Goal: Information Seeking & Learning: Learn about a topic

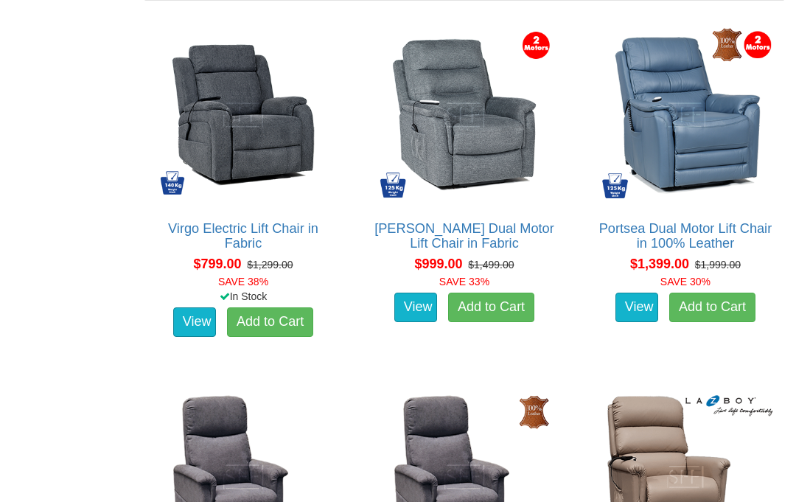
scroll to position [924, 0]
click at [628, 467] on img at bounding box center [685, 477] width 183 height 183
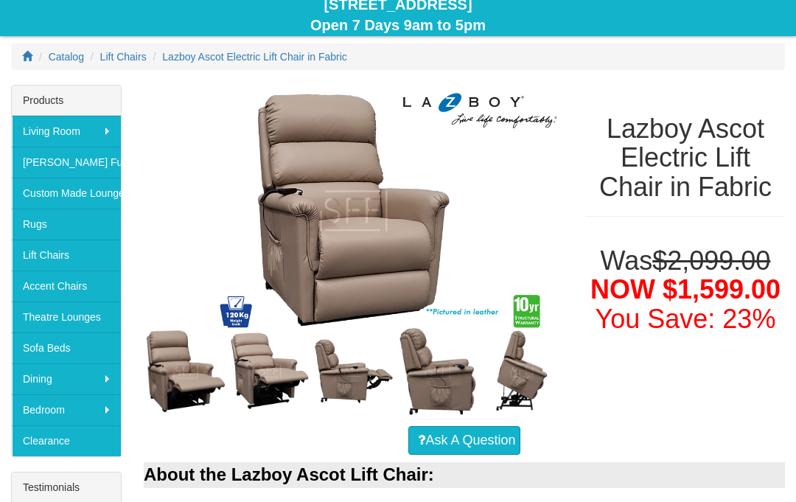
click at [251, 373] on img at bounding box center [270, 372] width 84 height 84
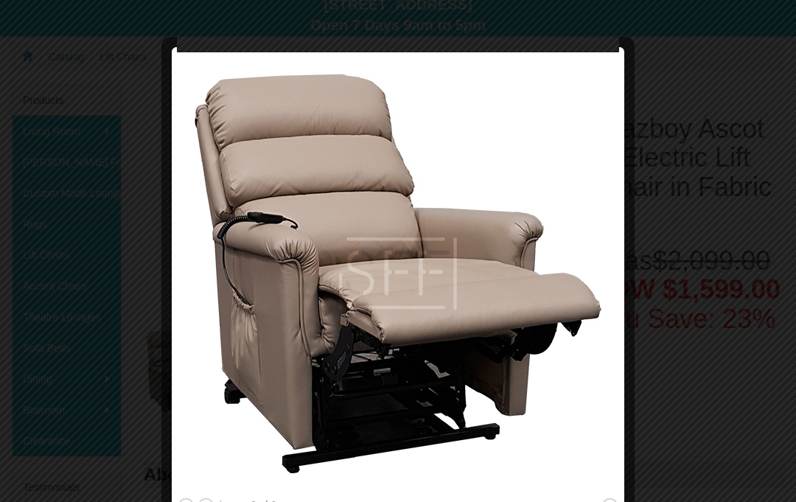
scroll to position [170, 0]
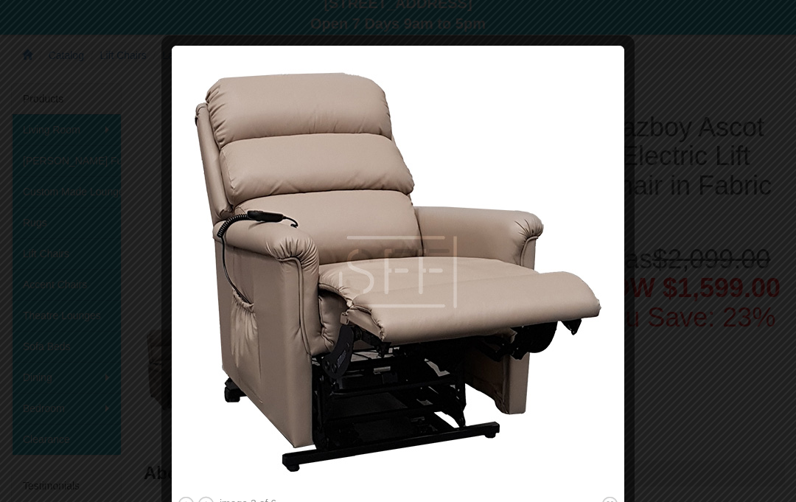
click at [260, 374] on img at bounding box center [398, 272] width 442 height 442
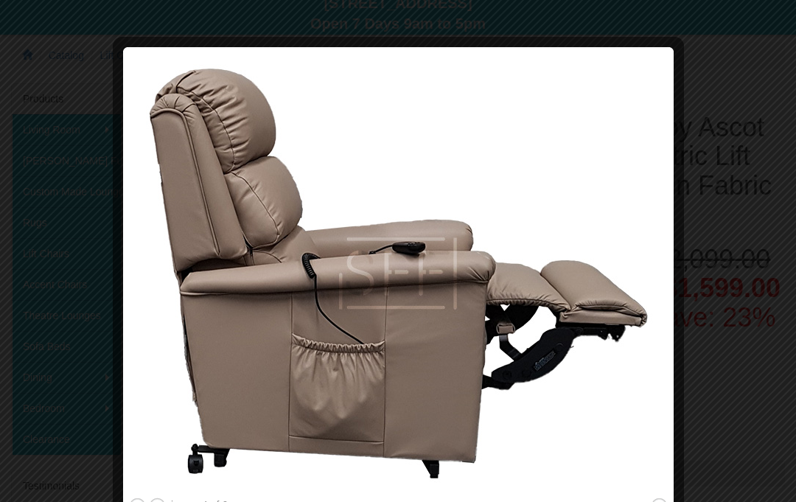
click at [202, 393] on img at bounding box center [398, 273] width 540 height 442
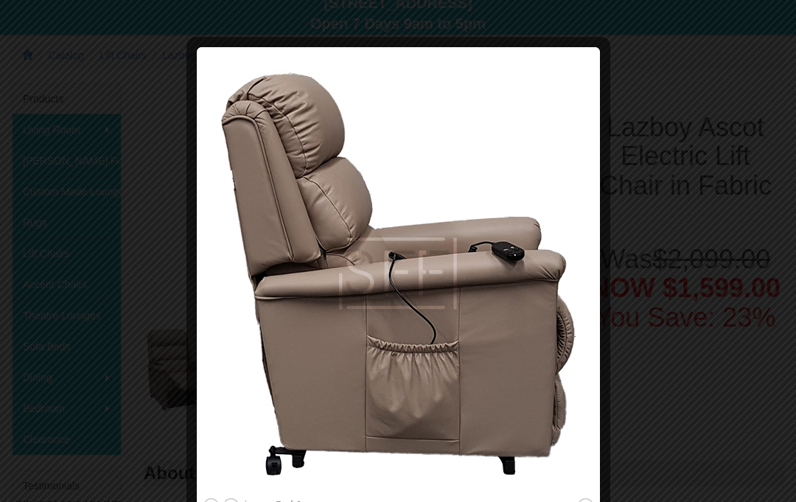
click at [273, 407] on img at bounding box center [398, 273] width 393 height 442
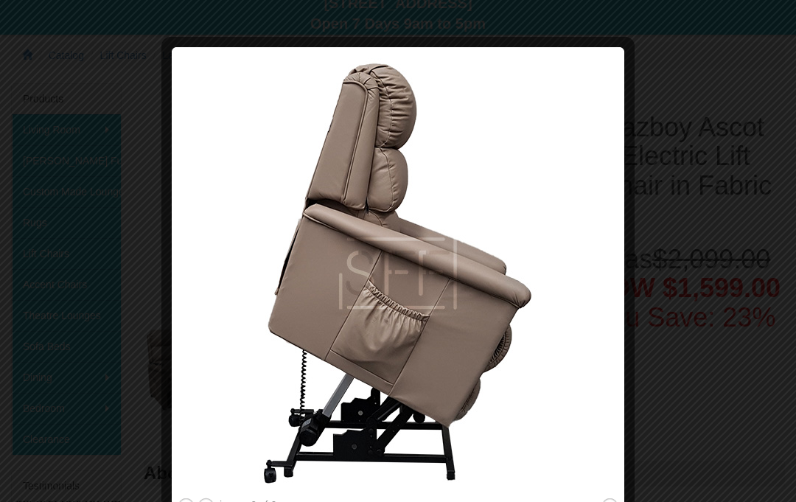
click at [263, 394] on img at bounding box center [398, 273] width 442 height 442
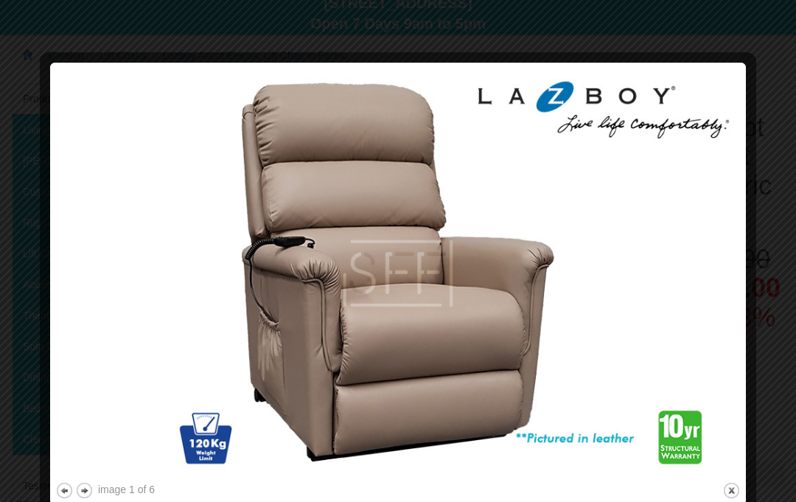
click at [245, 355] on img at bounding box center [398, 273] width 686 height 411
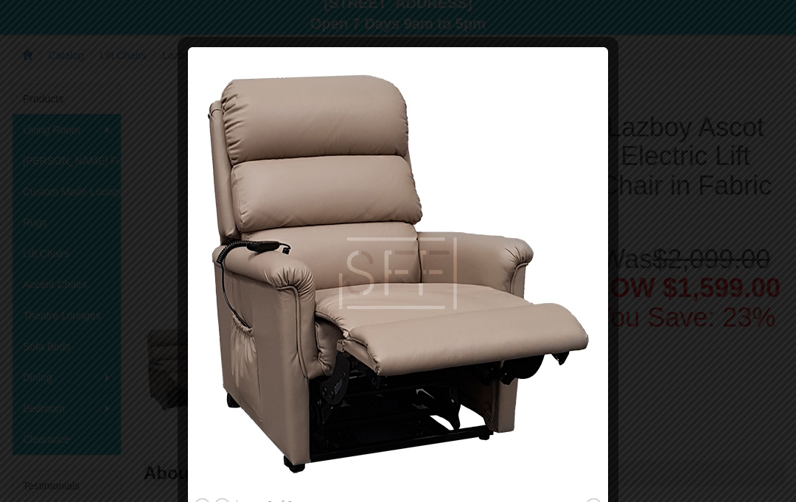
click at [253, 385] on img at bounding box center [398, 273] width 410 height 442
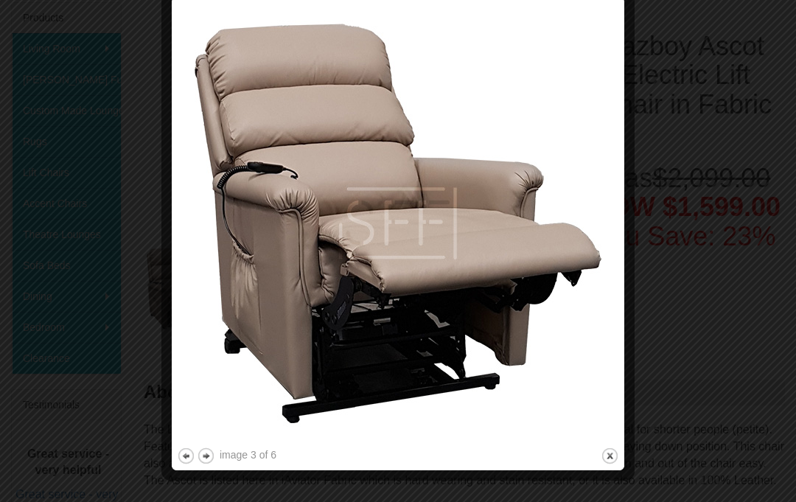
scroll to position [249, 0]
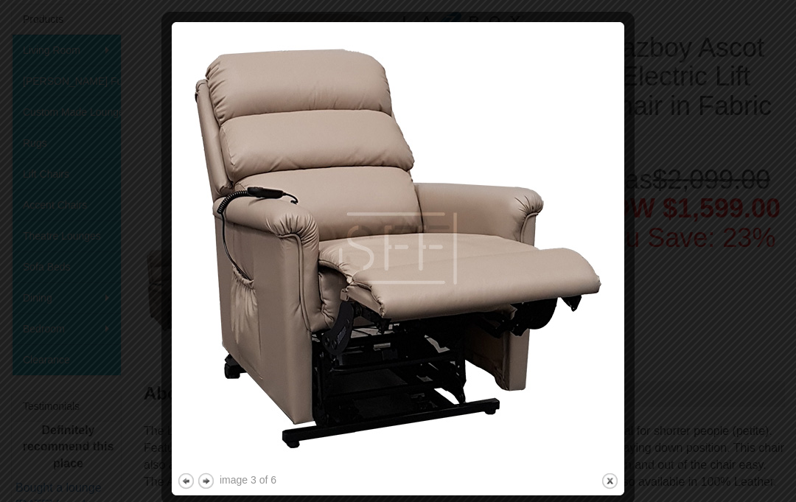
click at [262, 313] on img at bounding box center [398, 248] width 442 height 442
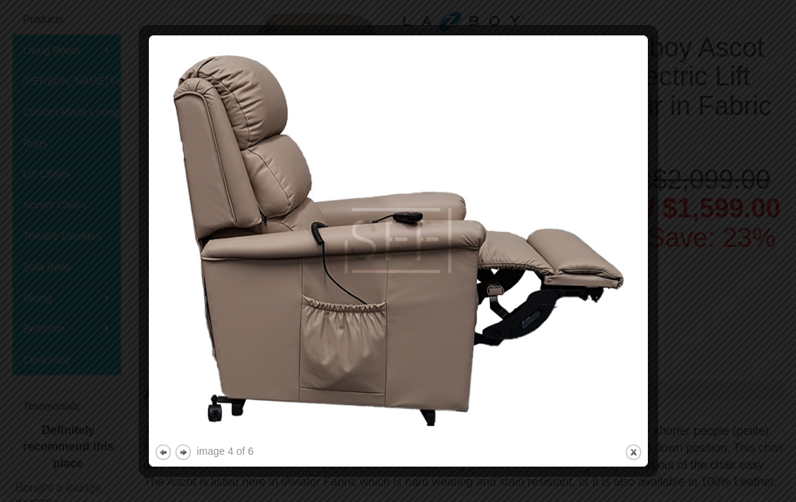
click at [245, 320] on img at bounding box center [398, 241] width 489 height 400
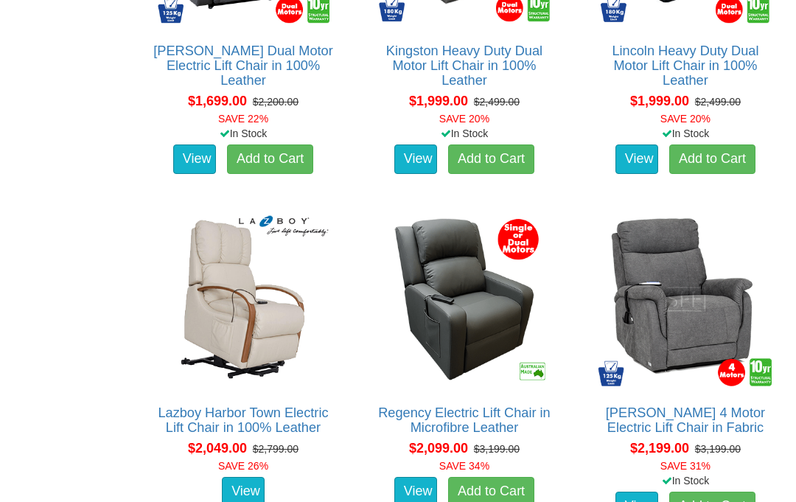
scroll to position [1826, 0]
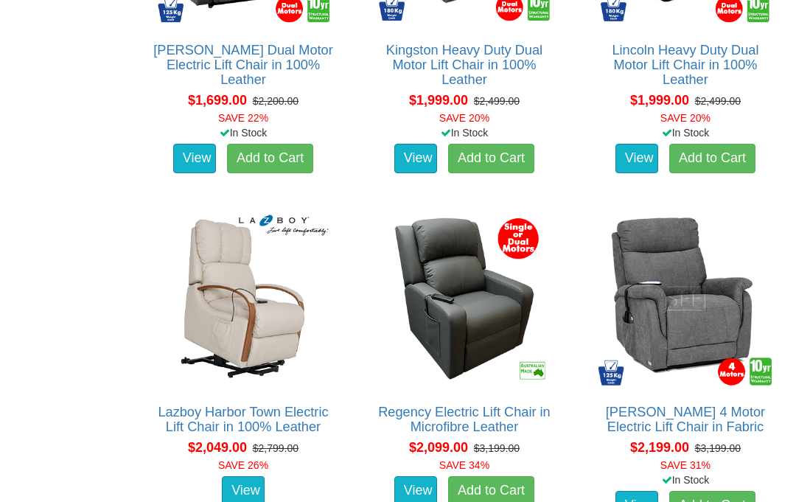
click at [123, 380] on div "Lift Chairs Sydney Furniture Factory is the destination for Electric Recliner L…" at bounding box center [398, 240] width 796 height 3626
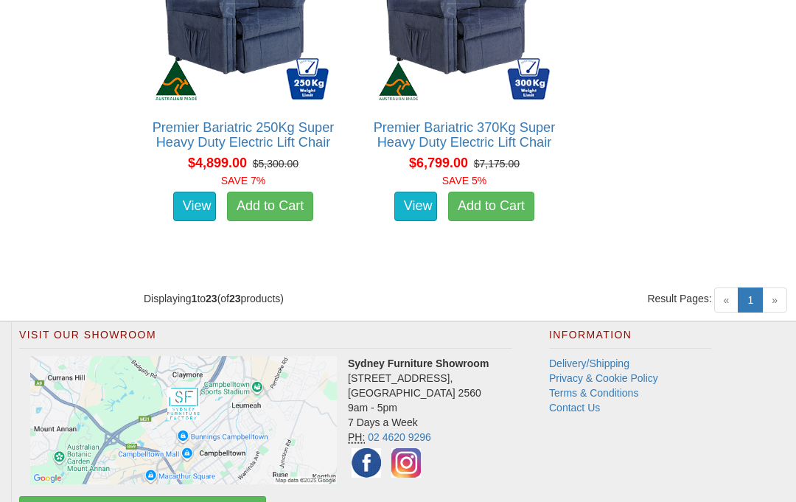
scroll to position [3557, 0]
